Goal: Task Accomplishment & Management: Manage account settings

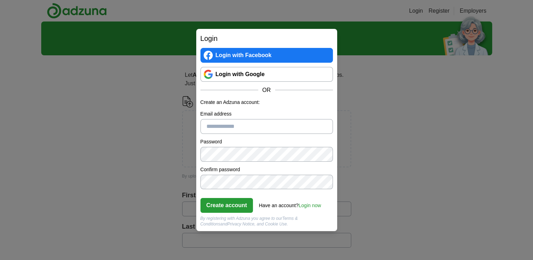
click at [234, 131] on input "Email address" at bounding box center [267, 126] width 133 height 15
type input "**********"
click at [310, 205] on link "Login now" at bounding box center [309, 206] width 23 height 6
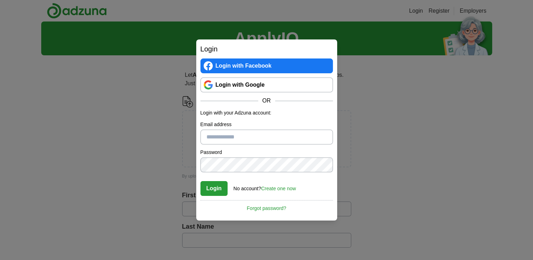
click at [238, 132] on input "Email address" at bounding box center [267, 137] width 133 height 15
type input "**********"
click at [201, 181] on button "Login" at bounding box center [214, 188] width 27 height 15
click at [279, 207] on link "Forgot password?" at bounding box center [267, 206] width 133 height 12
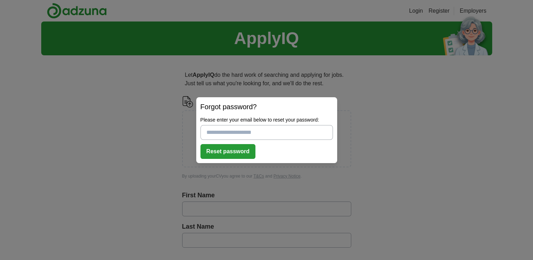
click at [268, 140] on form "Please enter your email below to reset your password: Reset password" at bounding box center [267, 137] width 133 height 43
click at [270, 134] on input "Please enter your email below to reset your password:" at bounding box center [267, 132] width 133 height 15
type input "*"
type input "**********"
drag, startPoint x: 247, startPoint y: 153, endPoint x: 252, endPoint y: 152, distance: 5.3
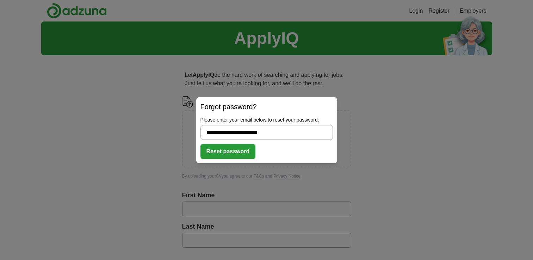
click at [251, 151] on button "Reset password" at bounding box center [228, 151] width 55 height 15
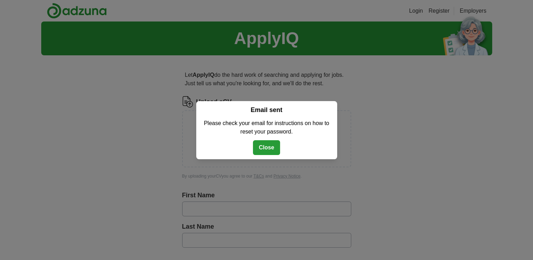
click at [272, 153] on button "Close" at bounding box center [266, 147] width 27 height 15
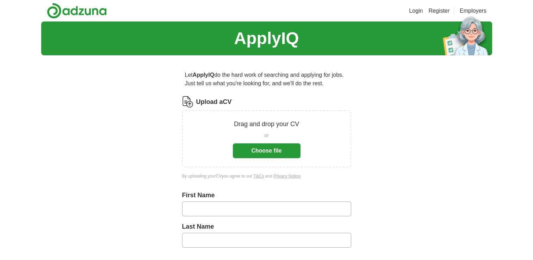
click at [494, 125] on div "ApplyIQ Let ApplyIQ do the hard work of searching and applying for jobs. Just t…" at bounding box center [266, 261] width 533 height 480
click at [406, 129] on div "ApplyIQ Let ApplyIQ do the hard work of searching and applying for jobs. Just t…" at bounding box center [266, 261] width 451 height 480
